Goal: Task Accomplishment & Management: Manage account settings

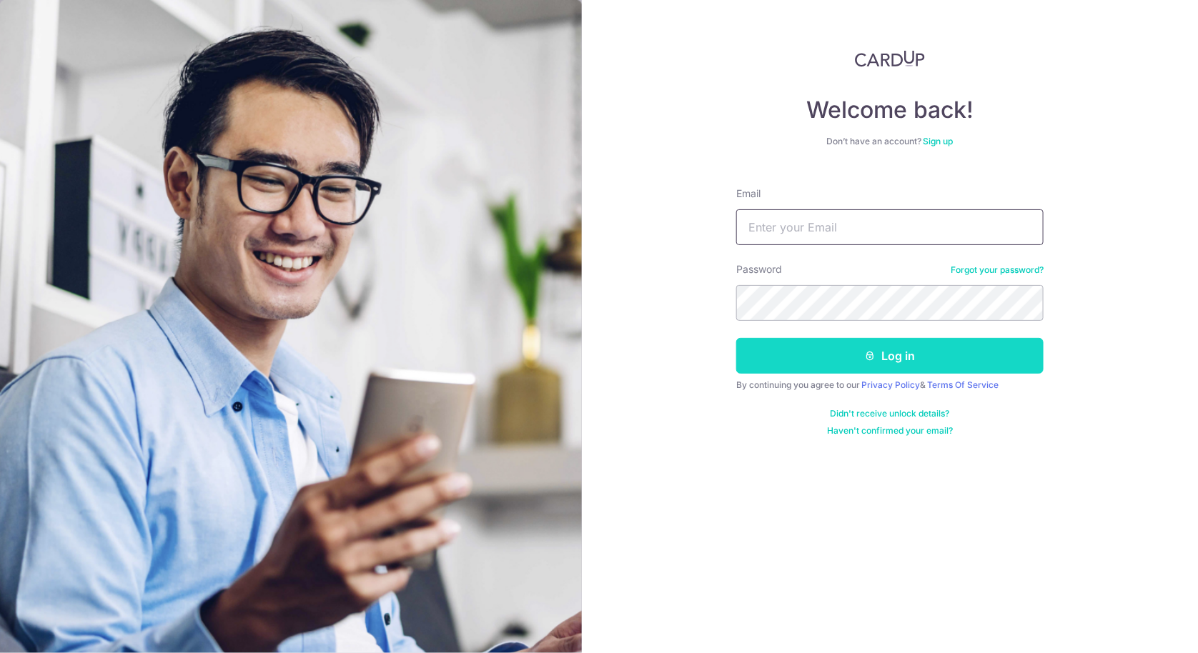
type input "[EMAIL_ADDRESS][DOMAIN_NAME]"
click at [944, 361] on button "Log in" at bounding box center [889, 356] width 307 height 36
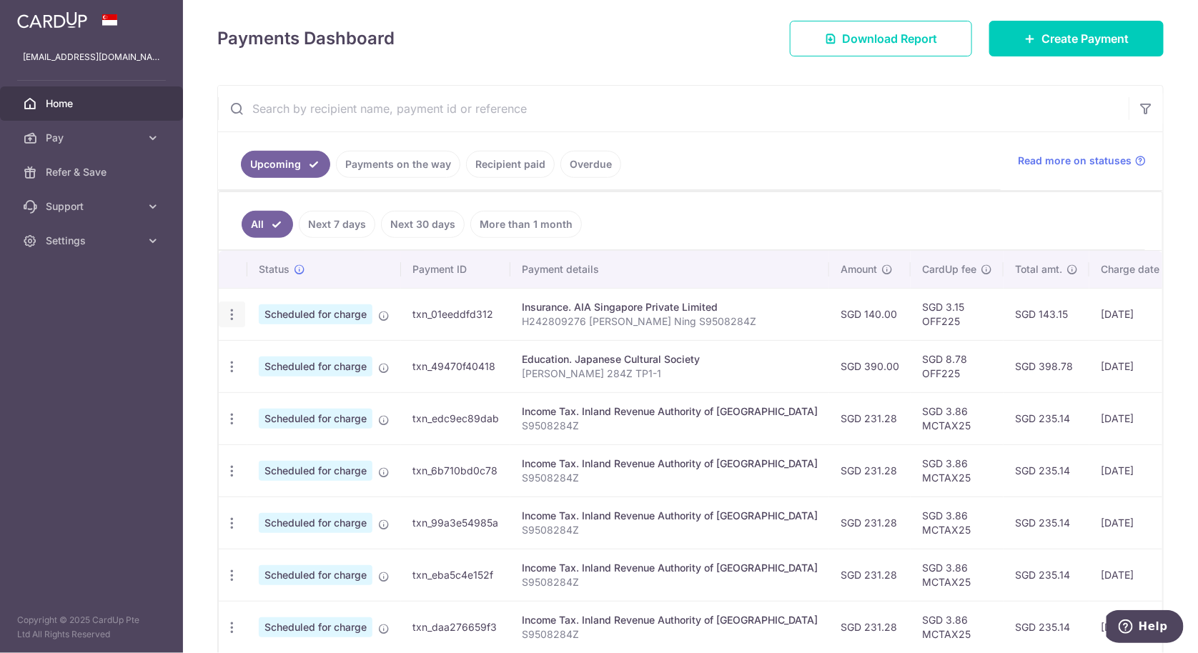
click at [230, 310] on icon "button" at bounding box center [231, 314] width 15 height 15
click at [626, 300] on div "Insurance. AIA Singapore Private Limited" at bounding box center [670, 307] width 296 height 14
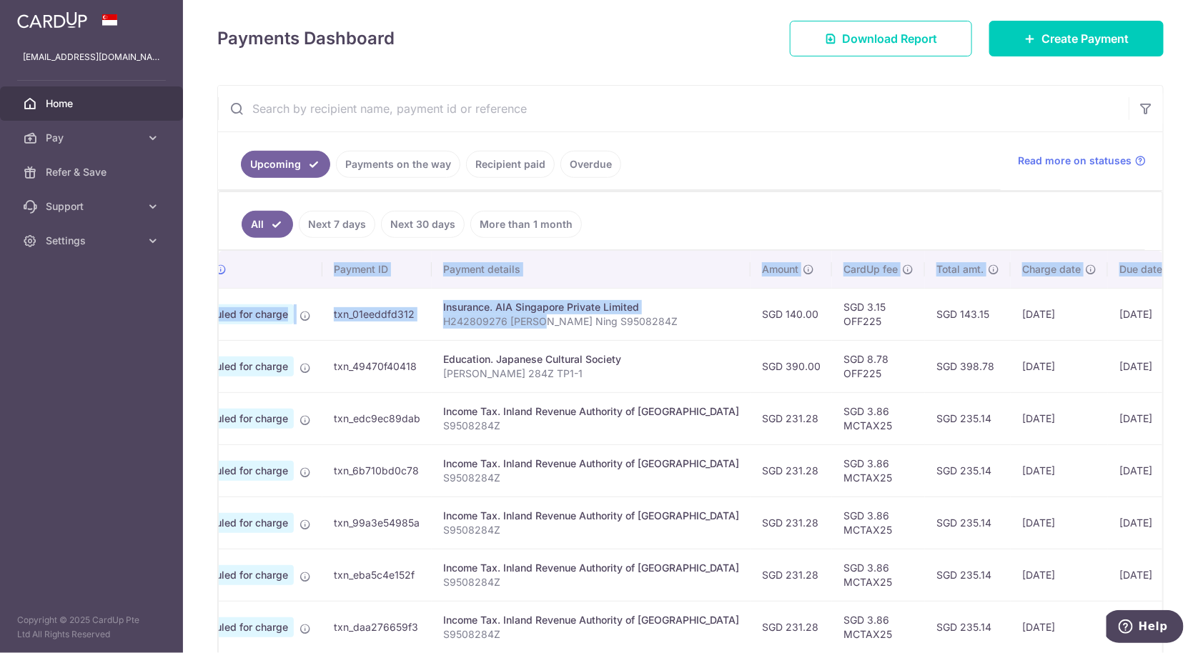
scroll to position [0, 162]
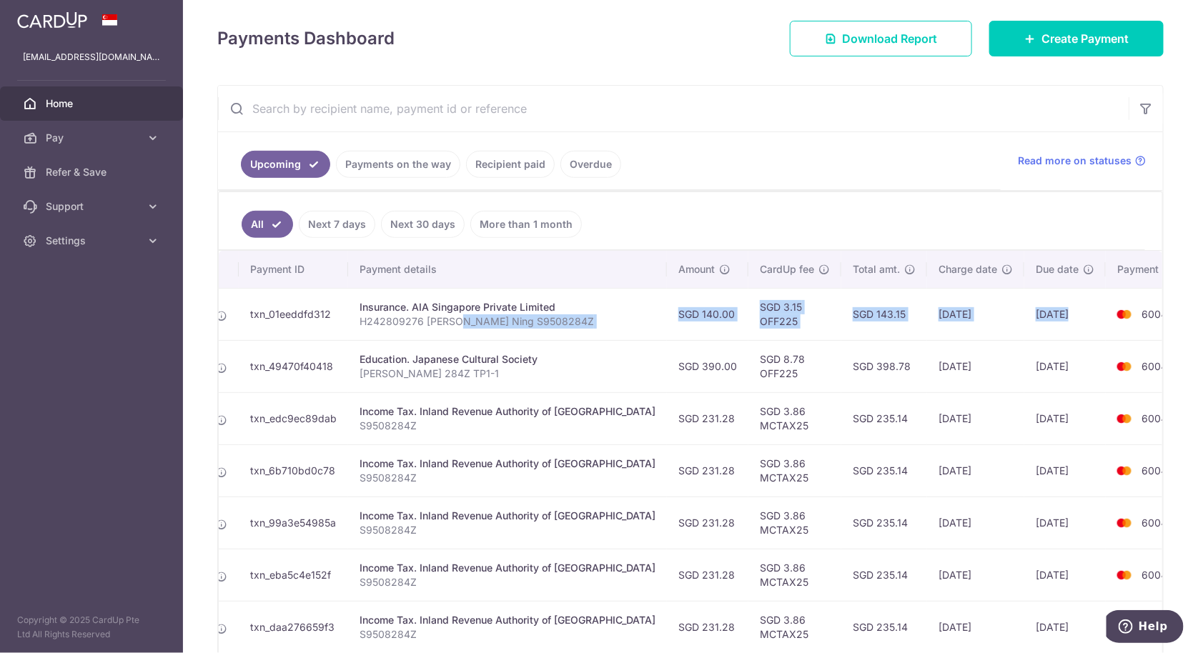
drag, startPoint x: 624, startPoint y: 316, endPoint x: 1064, endPoint y: 317, distance: 440.4
click at [1064, 317] on tr "Update payment Cancel payment Scheduled for charge txn_01eeddfd312 Insurance. A…" at bounding box center [635, 314] width 1158 height 52
click at [1110, 317] on img at bounding box center [1124, 314] width 29 height 17
click at [1114, 325] on td "6004" at bounding box center [1160, 314] width 109 height 52
